Goal: Task Accomplishment & Management: Use online tool/utility

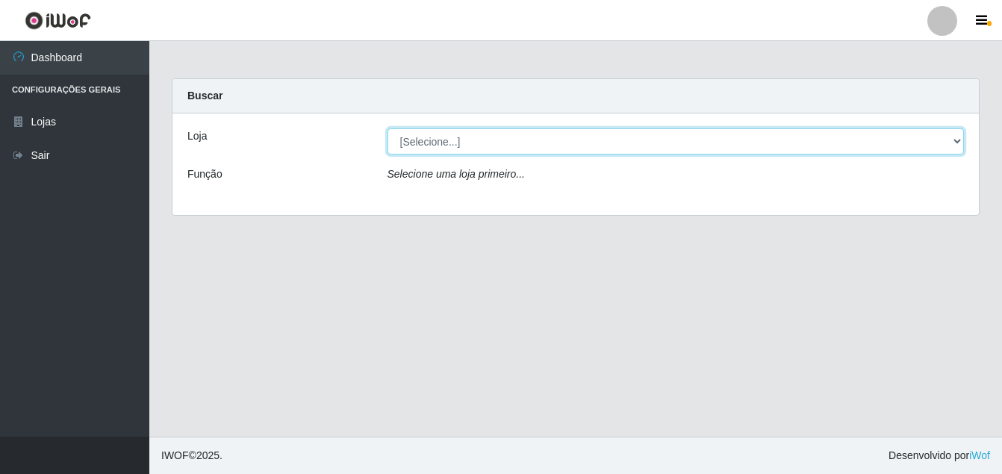
click at [503, 153] on select "[Selecione...] Ajubá Mercado" at bounding box center [676, 141] width 577 height 26
select select "402"
click at [388, 128] on select "[Selecione...] Ajubá Mercado" at bounding box center [676, 141] width 577 height 26
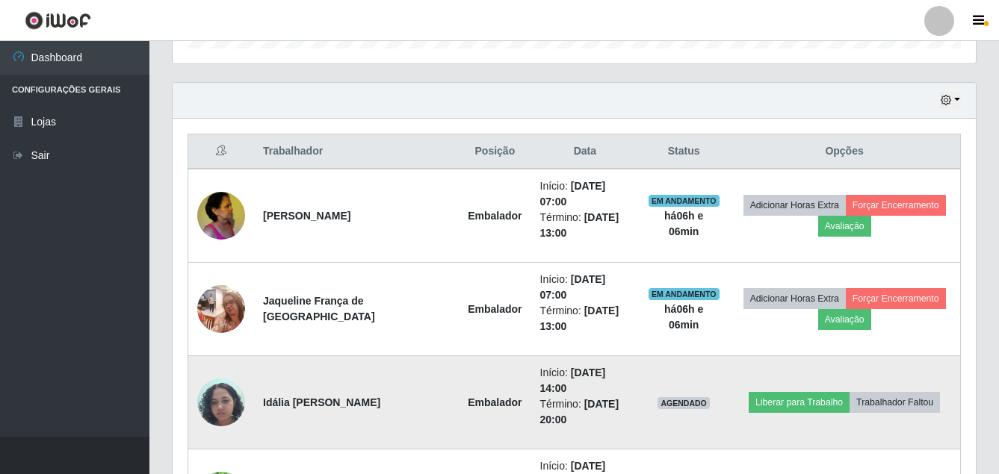
scroll to position [523, 0]
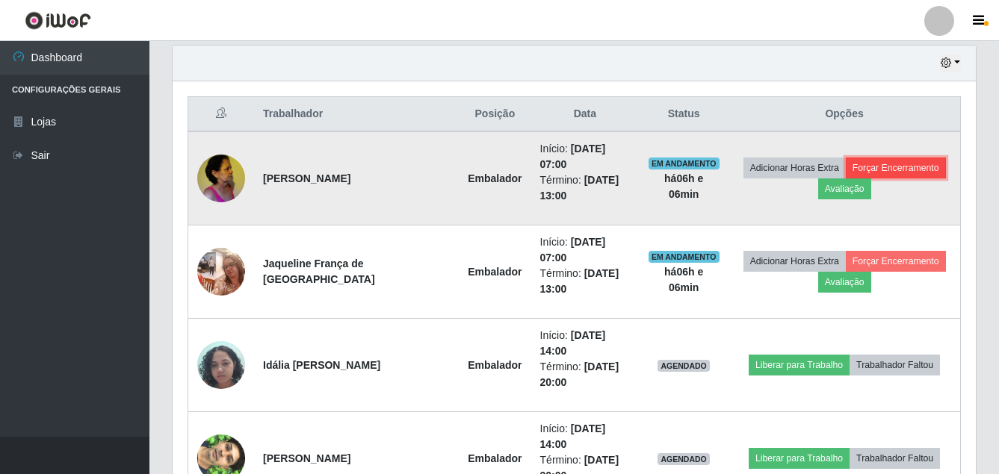
click at [884, 158] on button "Forçar Encerramento" at bounding box center [896, 168] width 100 height 21
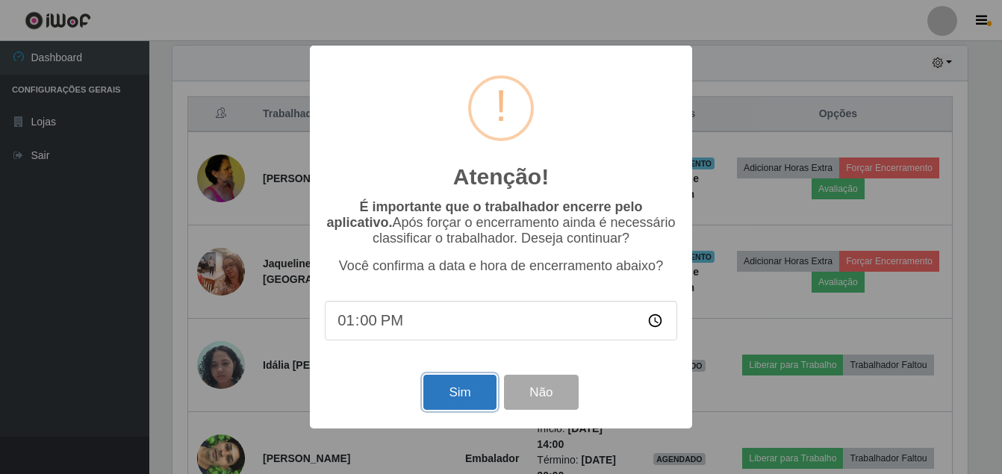
click at [460, 385] on button "Sim" at bounding box center [460, 392] width 72 height 35
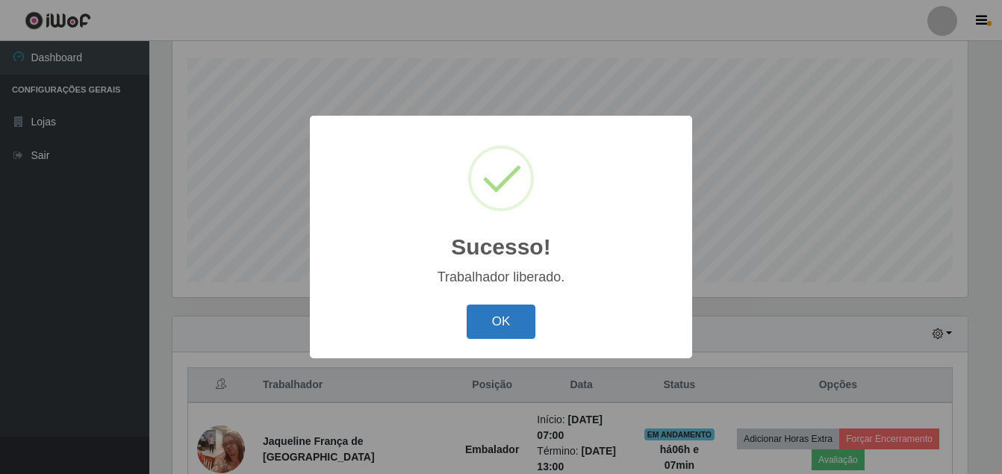
click at [502, 321] on button "OK" at bounding box center [501, 322] width 69 height 35
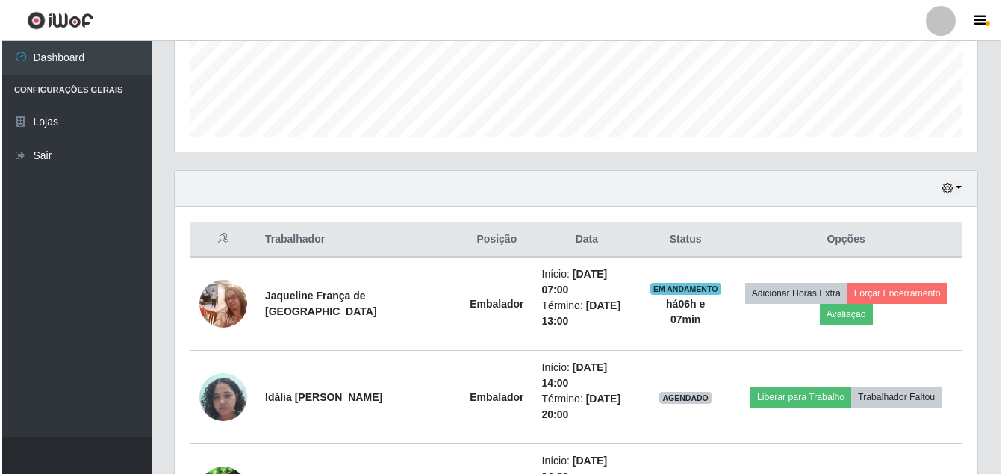
scroll to position [401, 0]
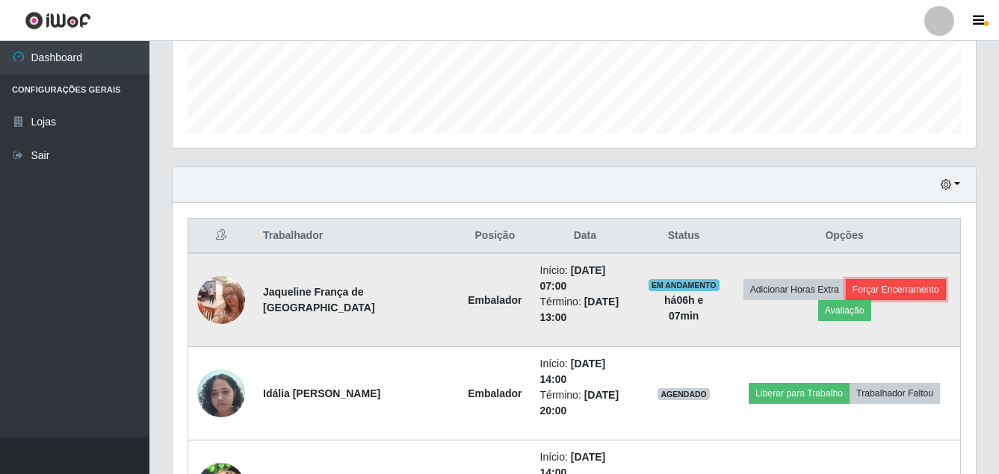
click at [910, 279] on button "Forçar Encerramento" at bounding box center [896, 289] width 100 height 21
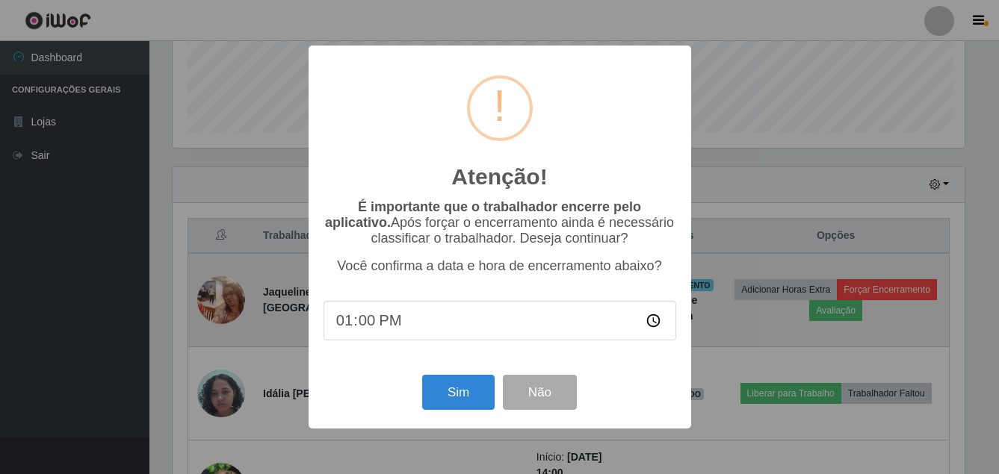
scroll to position [310, 795]
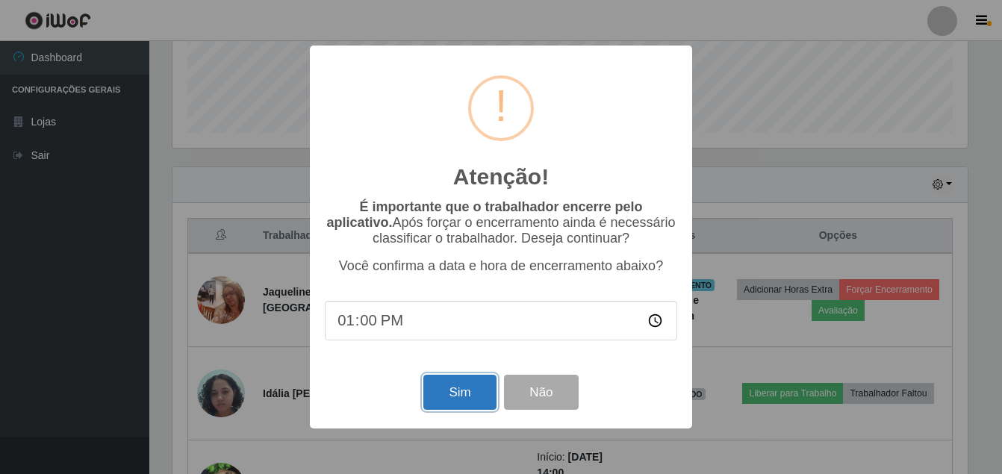
click at [446, 388] on button "Sim" at bounding box center [460, 392] width 72 height 35
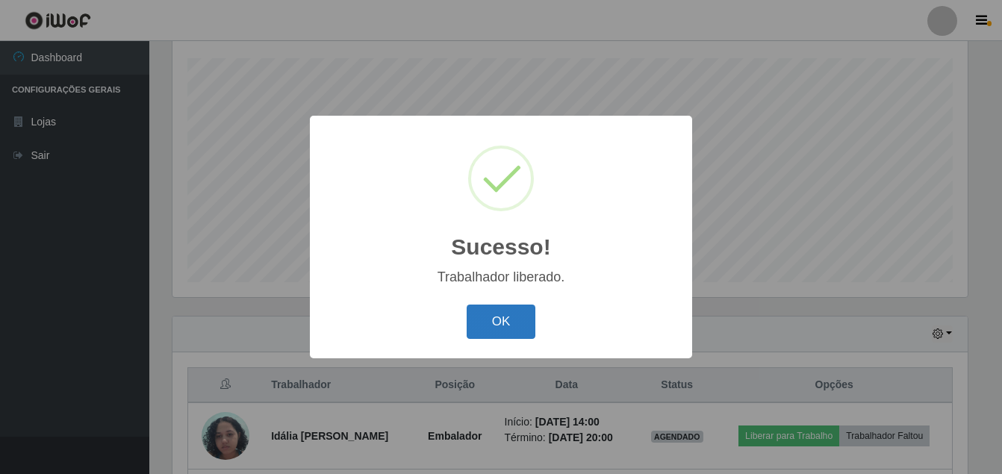
click at [506, 317] on button "OK" at bounding box center [501, 322] width 69 height 35
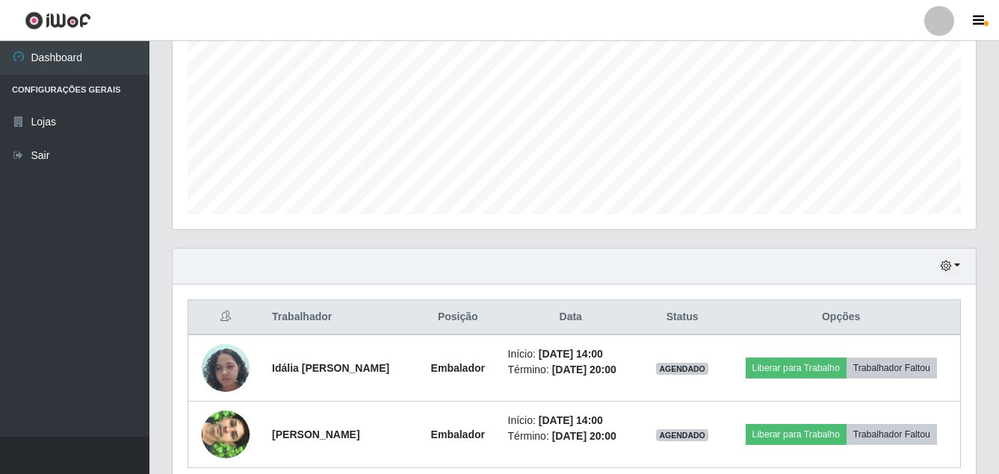
scroll to position [385, 0]
